Goal: Information Seeking & Learning: Find specific fact

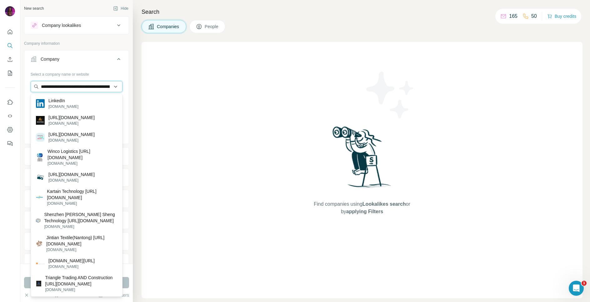
click at [77, 86] on input "**********" at bounding box center [77, 86] width 92 height 11
paste input "text"
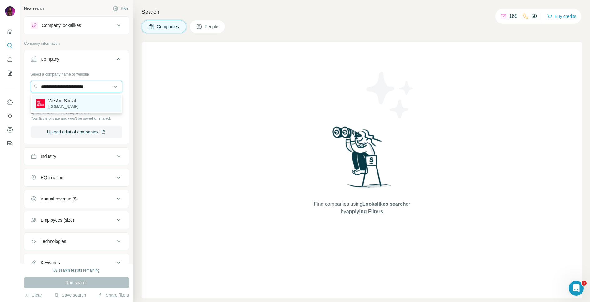
type input "**********"
click at [69, 104] on p "[DOMAIN_NAME]" at bounding box center [63, 107] width 30 height 6
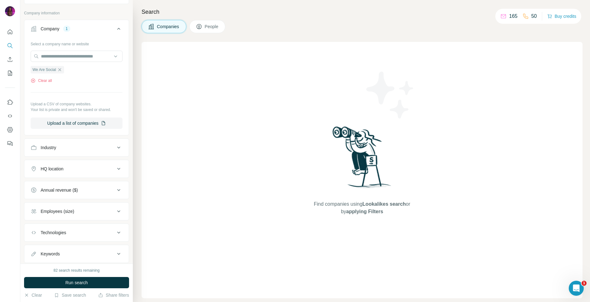
scroll to position [31, 0]
click at [75, 171] on div "HQ location" at bounding box center [73, 168] width 84 height 6
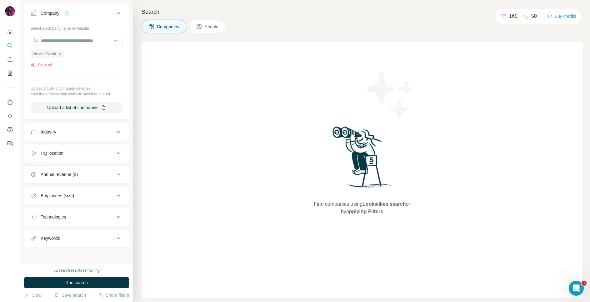
scroll to position [47, 0]
click at [57, 283] on button "Run search" at bounding box center [76, 282] width 105 height 11
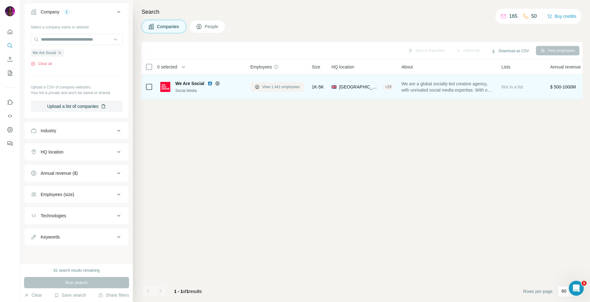
click at [271, 88] on span "View 1,441 employees" at bounding box center [281, 87] width 38 height 6
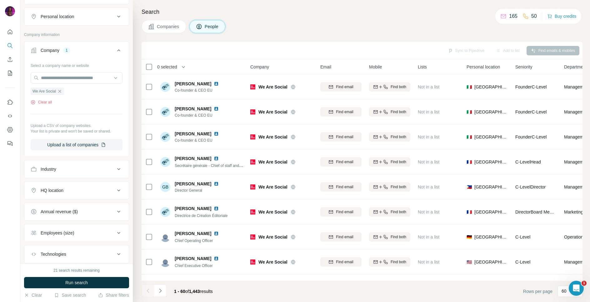
scroll to position [146, 0]
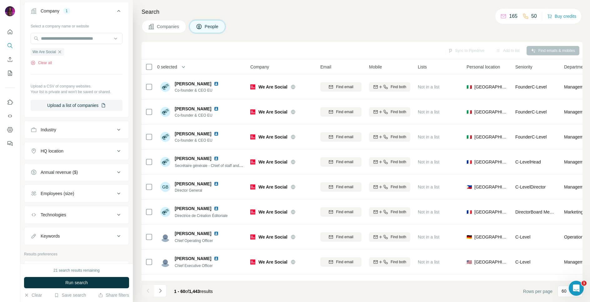
click at [101, 152] on div "HQ location" at bounding box center [73, 151] width 84 height 6
click at [98, 202] on div "Employees (size)" at bounding box center [76, 193] width 105 height 18
click at [97, 195] on div "Employees (size)" at bounding box center [73, 193] width 84 height 6
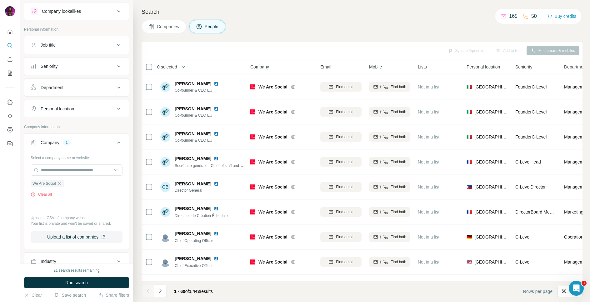
scroll to position [0, 0]
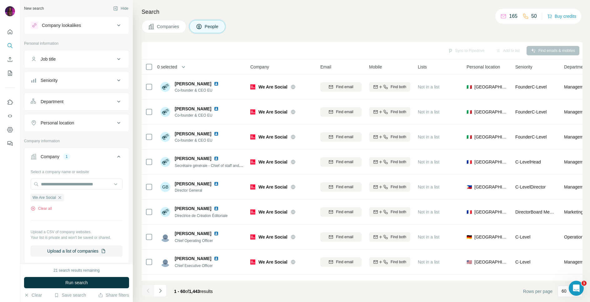
click at [86, 120] on div "Personal location" at bounding box center [73, 123] width 84 height 6
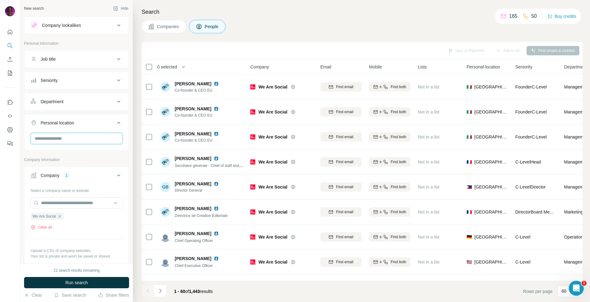
click at [74, 143] on input "text" at bounding box center [77, 138] width 92 height 11
type input "****"
click at [73, 172] on div "🇦🇺 [GEOGRAPHIC_DATA]" at bounding box center [76, 173] width 81 height 7
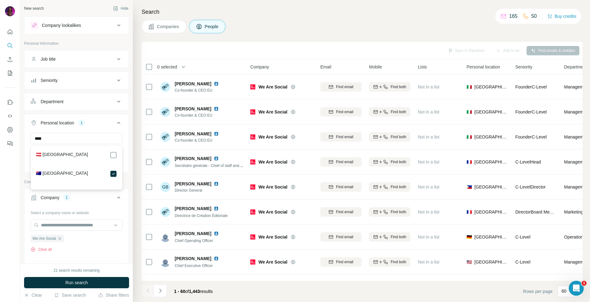
click at [121, 246] on div "We Are Social Clear all" at bounding box center [77, 242] width 92 height 22
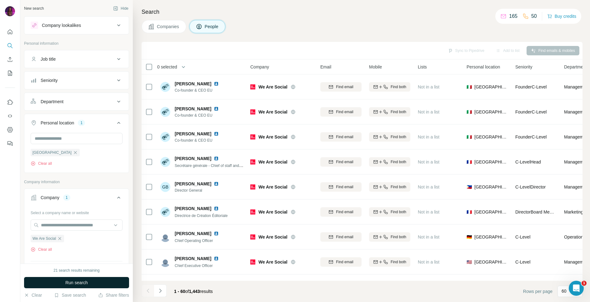
click at [102, 281] on button "Run search" at bounding box center [76, 282] width 105 height 11
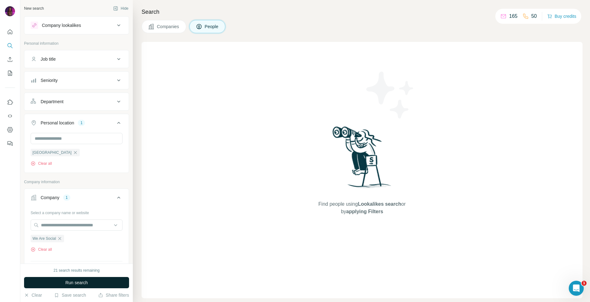
click at [63, 281] on button "Run search" at bounding box center [76, 282] width 105 height 11
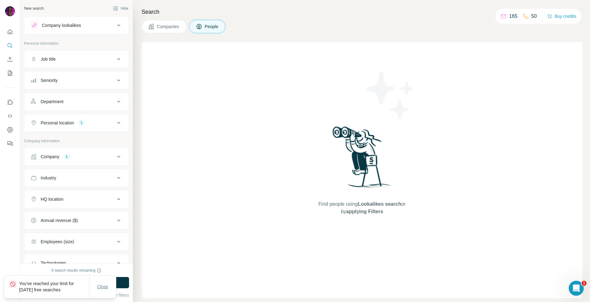
click at [103, 287] on span "Close" at bounding box center [102, 286] width 11 height 6
click at [93, 281] on button "Run search" at bounding box center [76, 282] width 105 height 11
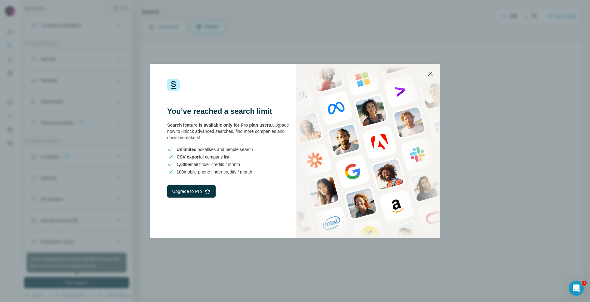
click at [432, 73] on icon "button" at bounding box center [429, 73] width 7 height 7
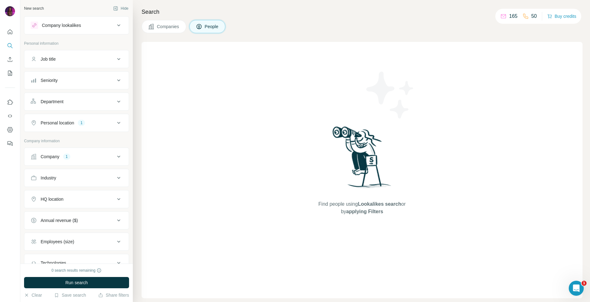
click at [95, 26] on div "Company lookalikes" at bounding box center [73, 25] width 84 height 7
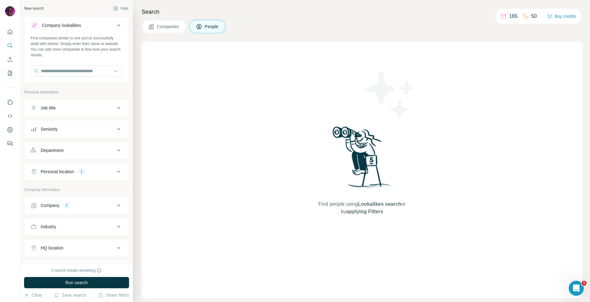
click at [95, 26] on div "Company lookalikes" at bounding box center [73, 25] width 84 height 7
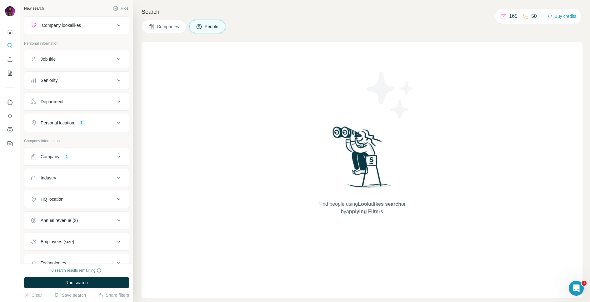
click at [80, 156] on div "Company 1" at bounding box center [73, 156] width 84 height 6
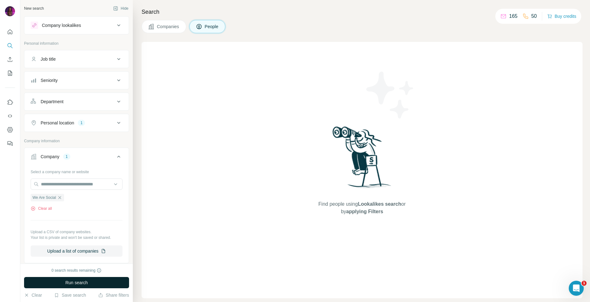
click at [64, 286] on button "Run search" at bounding box center [76, 282] width 105 height 11
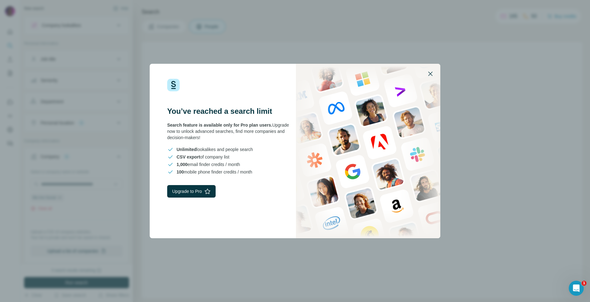
click at [433, 73] on icon "button" at bounding box center [429, 73] width 7 height 7
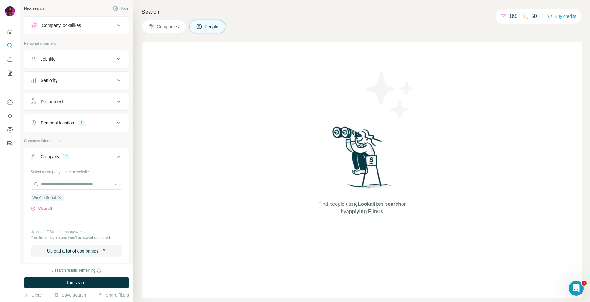
click at [435, 7] on h4 "Search" at bounding box center [362, 11] width 441 height 9
click at [61, 197] on icon "button" at bounding box center [59, 197] width 5 height 5
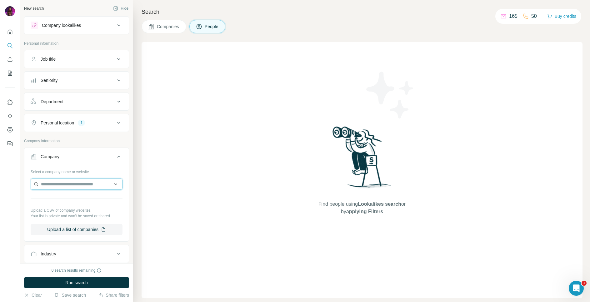
click at [57, 182] on input "text" at bounding box center [77, 183] width 92 height 11
paste input "**********"
type input "**********"
click at [49, 283] on button "Run search" at bounding box center [76, 282] width 105 height 11
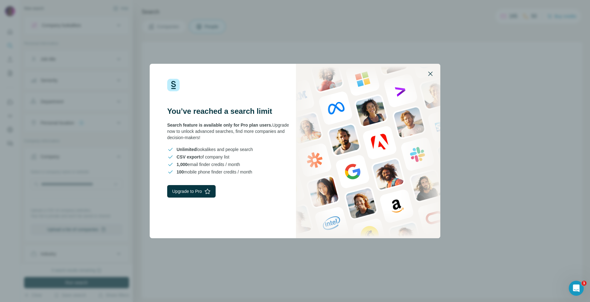
click at [432, 73] on icon "button" at bounding box center [429, 73] width 7 height 7
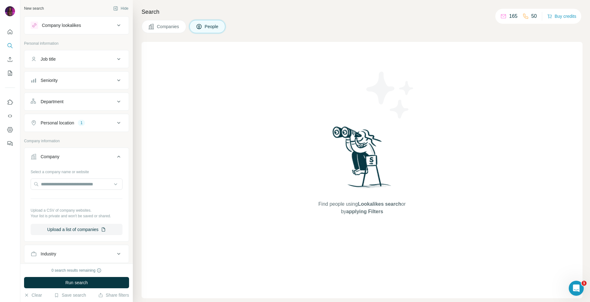
click at [411, 24] on div "Companies People" at bounding box center [362, 26] width 441 height 13
